Goal: Navigation & Orientation: Find specific page/section

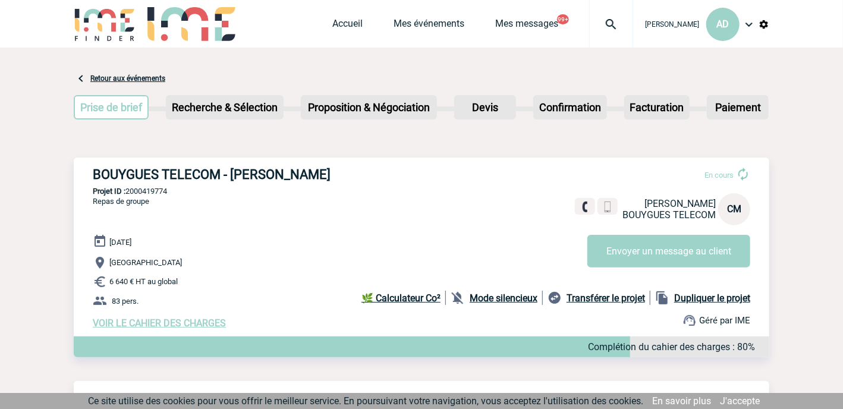
click at [605, 21] on img at bounding box center [611, 24] width 43 height 14
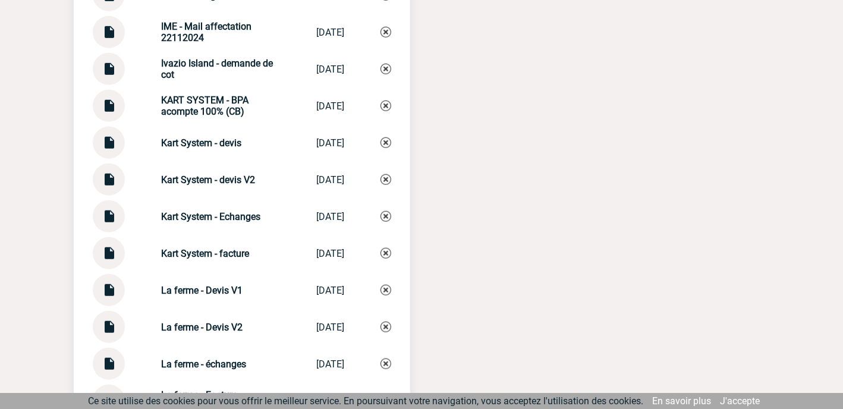
scroll to position [2438, 0]
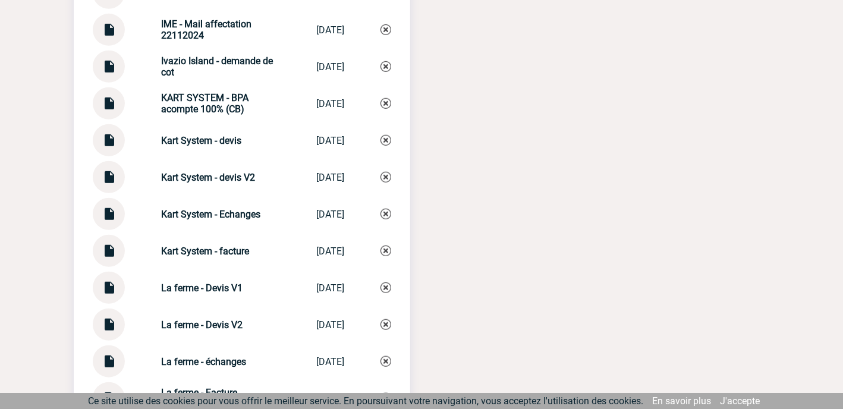
click at [109, 221] on img at bounding box center [108, 209] width 15 height 23
click at [117, 120] on div at bounding box center [109, 103] width 32 height 32
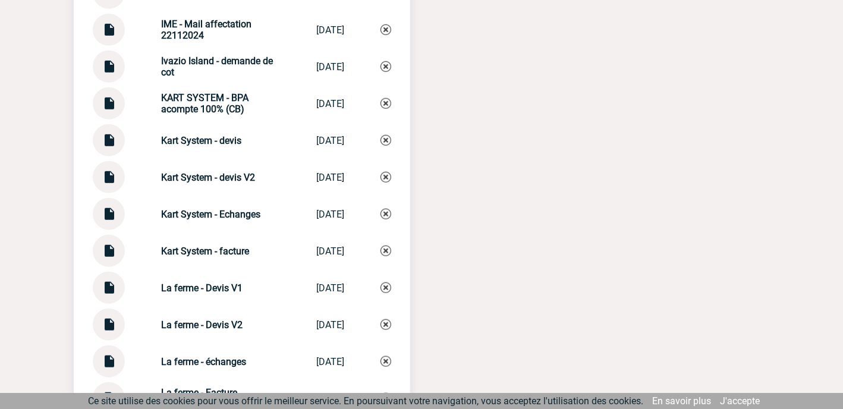
click at [174, 115] on strong "KART SYSTEM - BPA acompte 100% (CB)" at bounding box center [204, 103] width 87 height 23
click at [113, 111] on img at bounding box center [108, 98] width 15 height 23
